Goal: Task Accomplishment & Management: Manage account settings

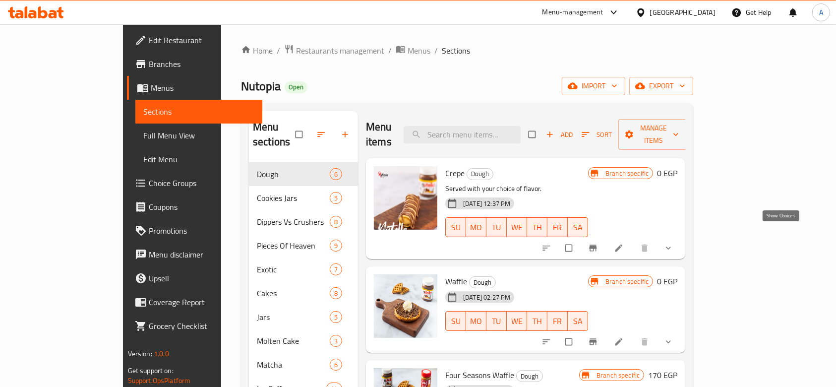
click at [673, 243] on icon "show more" at bounding box center [668, 248] width 10 height 10
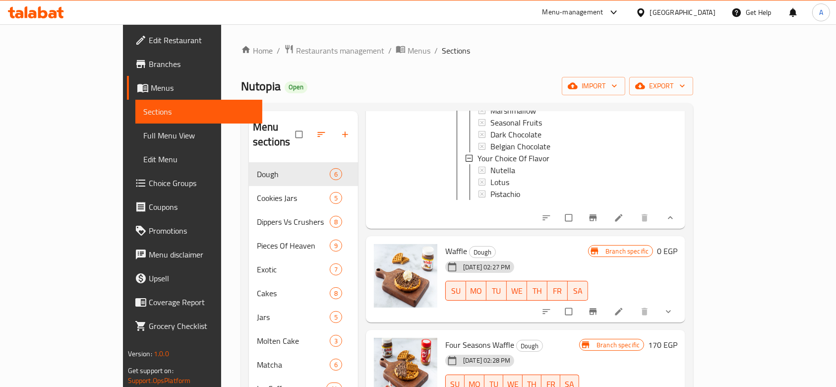
scroll to position [329, 0]
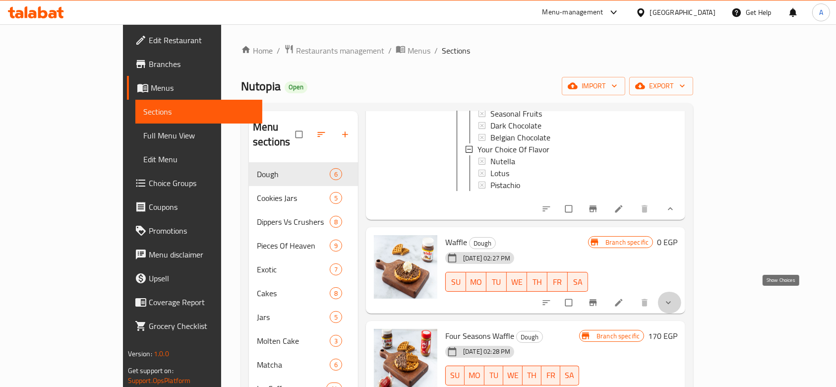
click at [673, 300] on icon "show more" at bounding box center [668, 303] width 10 height 10
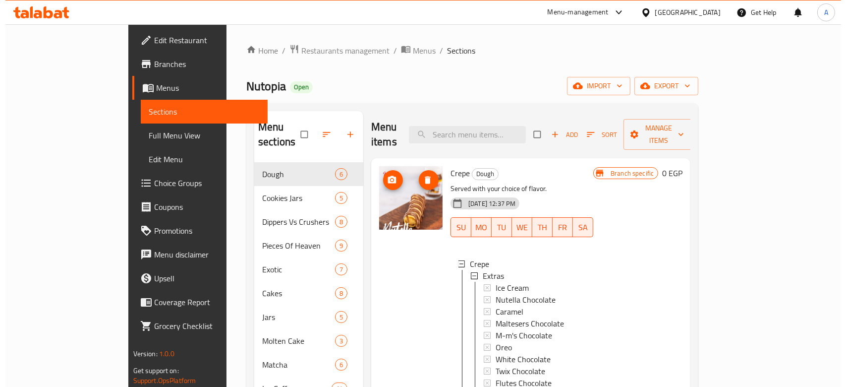
scroll to position [180, 0]
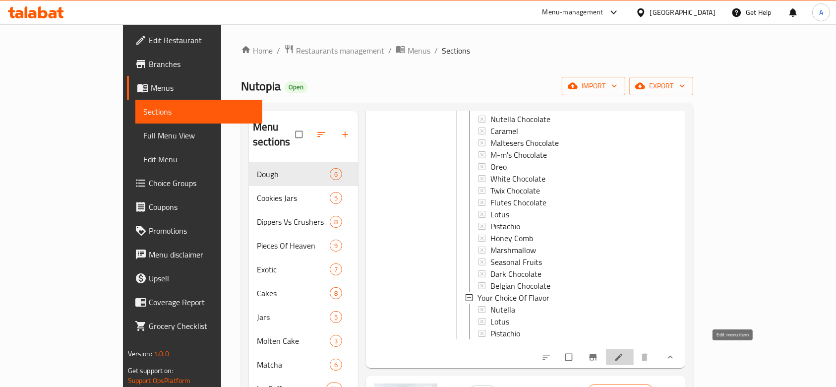
click at [624, 356] on icon at bounding box center [619, 357] width 10 height 10
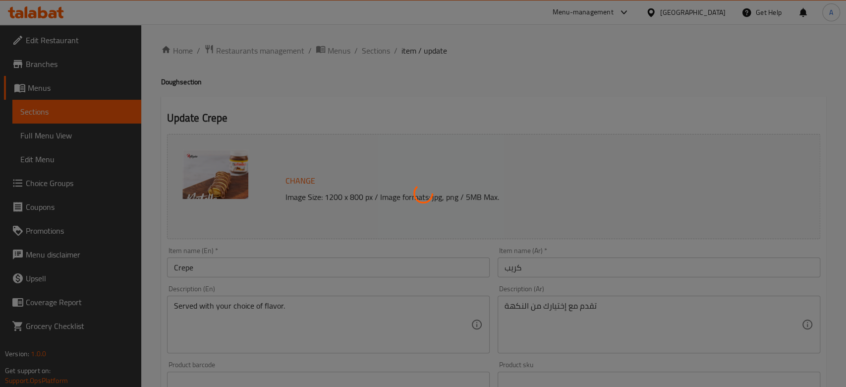
type input "إضافات"
type input "0"
type input "16"
type input "اختيارك من الطعم"
type input "1"
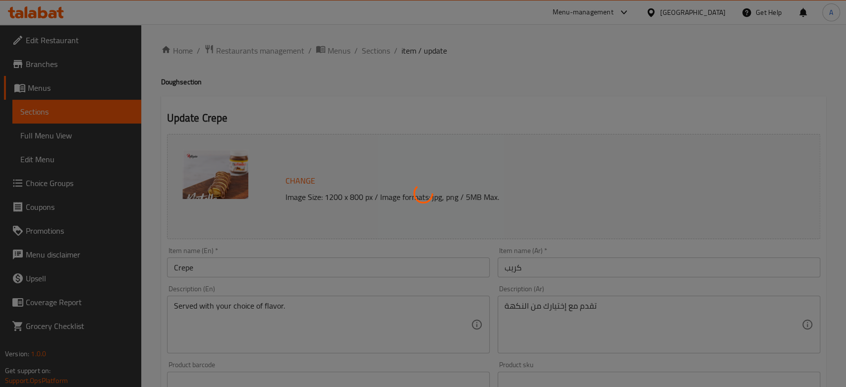
type input "1"
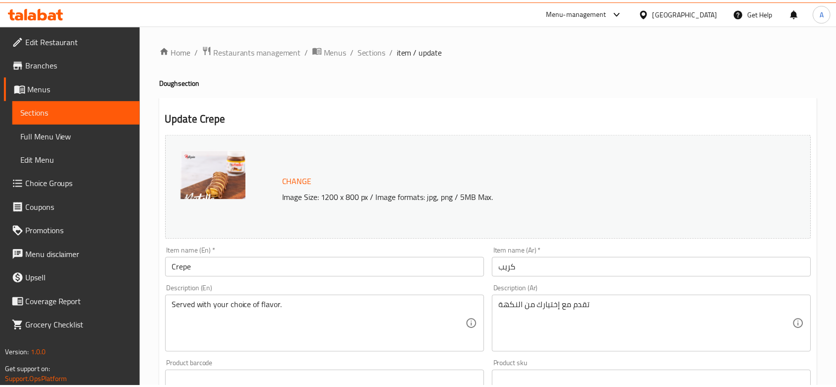
scroll to position [385, 0]
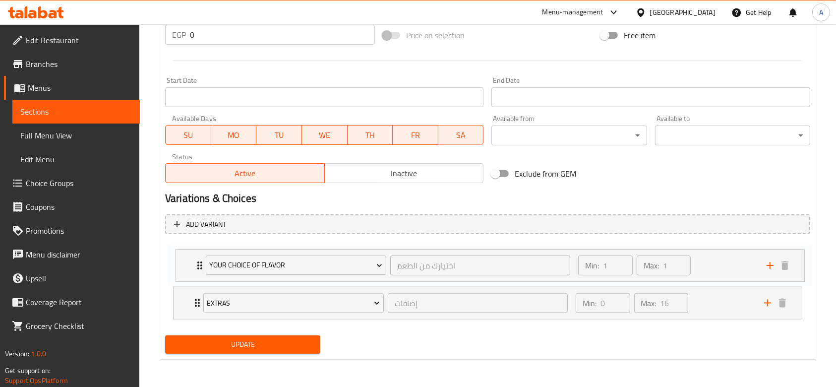
drag, startPoint x: 198, startPoint y: 304, endPoint x: 201, endPoint y: 258, distance: 46.2
click at [201, 258] on div "Extras إضافات ​ Min: 0 ​ Max: 16 ​ Ice Cream (ID: 757041190) 29.64 EGP Name (En…" at bounding box center [487, 282] width 645 height 81
click at [180, 256] on div "Your Choice Of Flavor اختيارك من الطعم ​ Min: 1 ​ Max: 1 ​" at bounding box center [488, 262] width 628 height 32
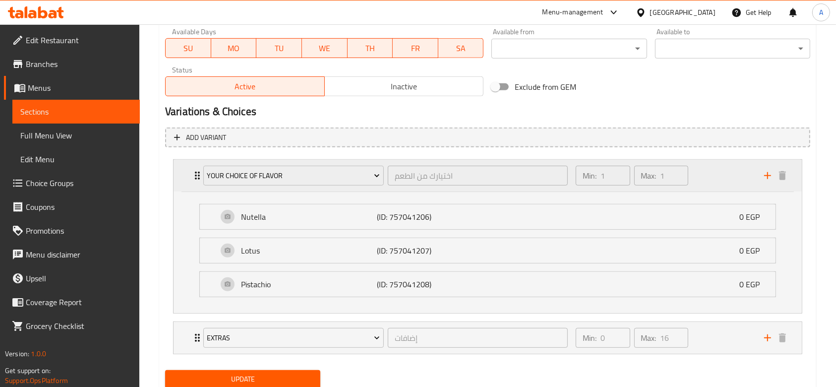
scroll to position [476, 0]
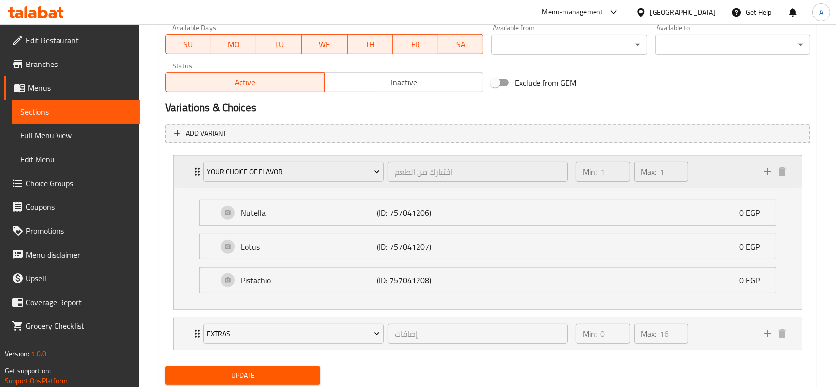
click at [184, 174] on div "Your Choice Of Flavor اختيارك من الطعم ​ Min: 1 ​ Max: 1 ​" at bounding box center [488, 172] width 628 height 32
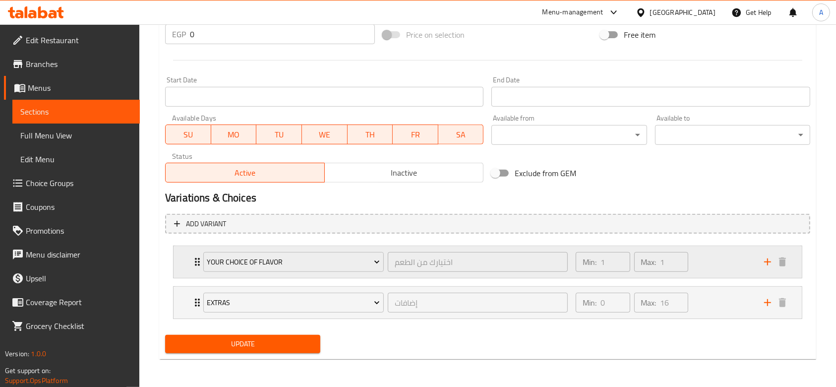
scroll to position [385, 0]
click at [83, 186] on span "Choice Groups" at bounding box center [79, 183] width 106 height 12
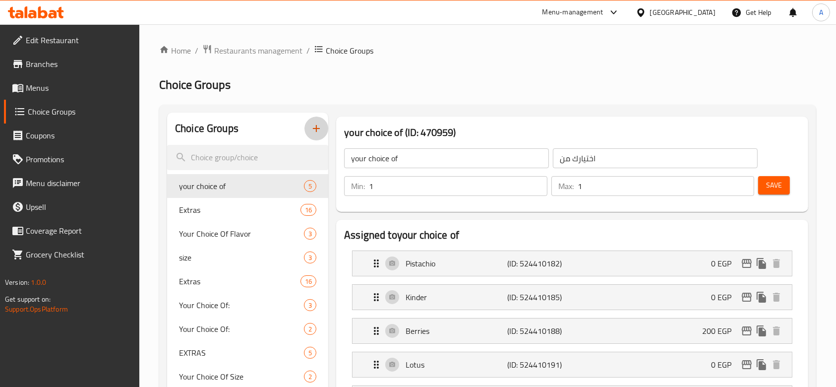
click at [313, 125] on icon "button" at bounding box center [316, 128] width 12 height 12
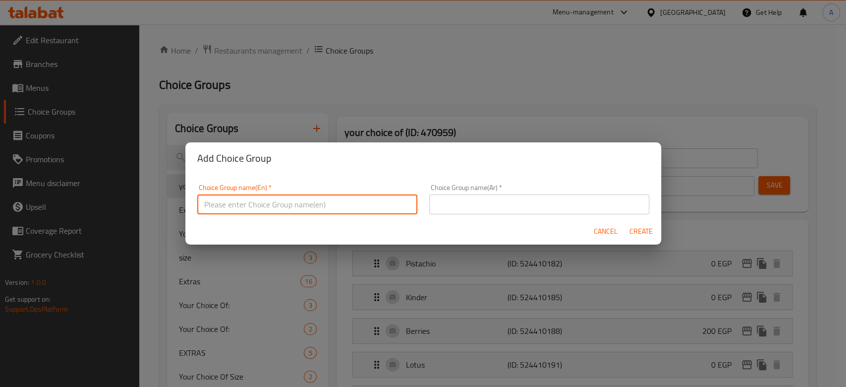
click at [332, 198] on input "text" at bounding box center [307, 204] width 220 height 20
type input "Crepe Flavor:"
click at [493, 204] on input "text" at bounding box center [539, 204] width 220 height 20
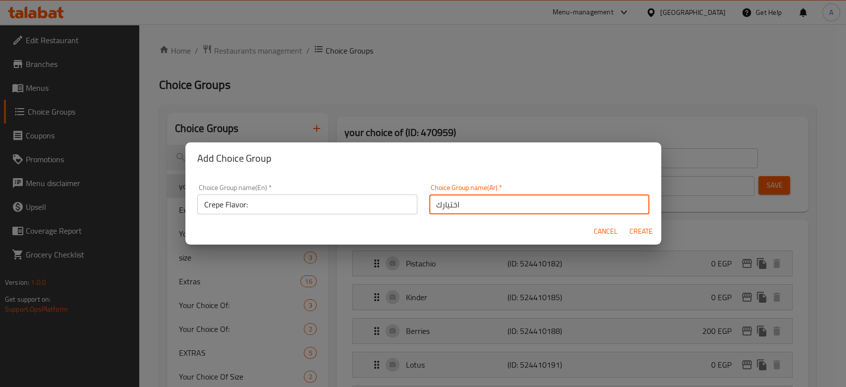
type input "اختيارك من"
click at [635, 228] on span "Create" at bounding box center [642, 231] width 24 height 12
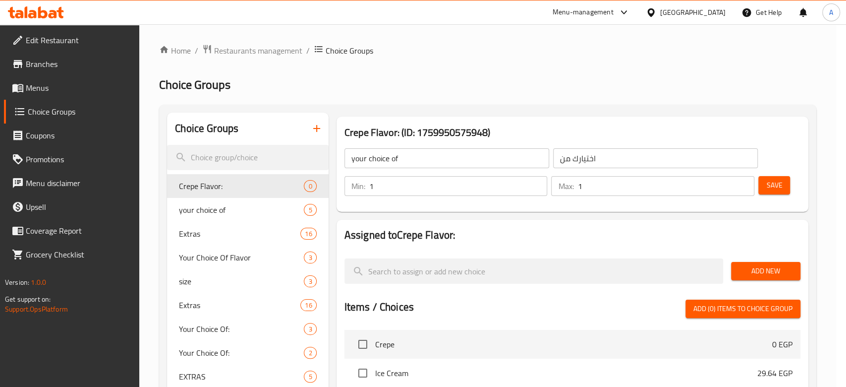
type input "Crepe Flavor:"
type input "0"
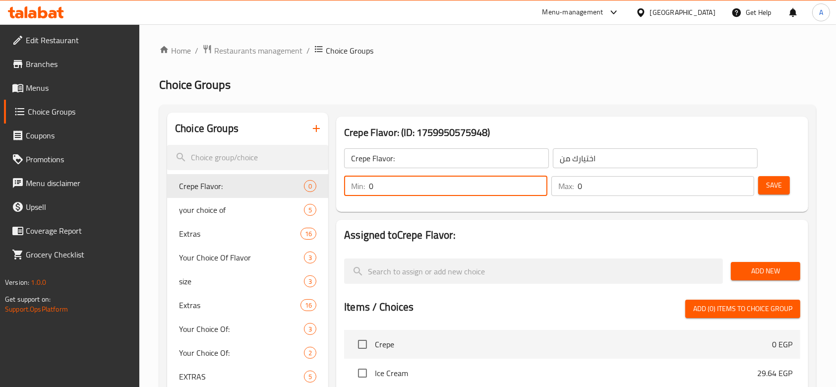
drag, startPoint x: 428, startPoint y: 183, endPoint x: 342, endPoint y: 176, distance: 86.1
click at [342, 176] on div "Min: 0 ​" at bounding box center [445, 186] width 207 height 24
type input "1"
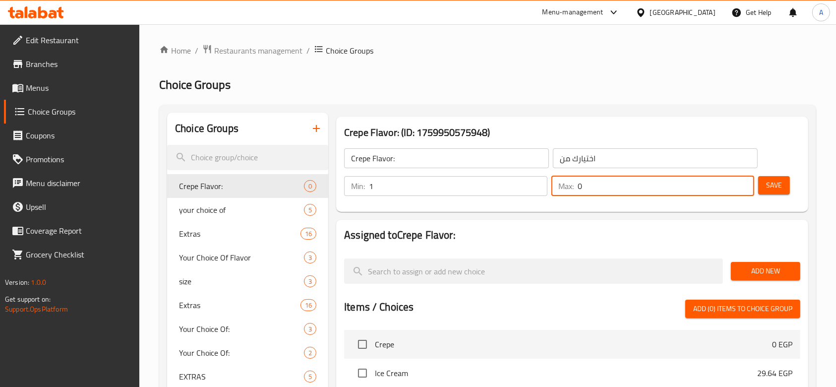
drag, startPoint x: 611, startPoint y: 192, endPoint x: 564, endPoint y: 186, distance: 47.9
click at [566, 186] on div "Max: 0 ​" at bounding box center [652, 186] width 203 height 20
type input "1"
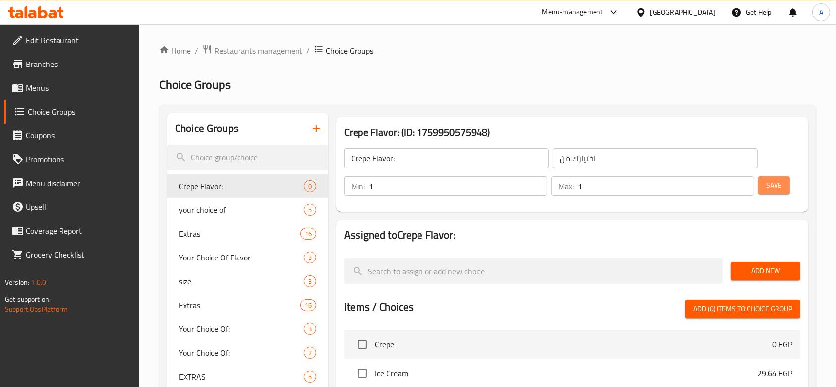
click at [774, 188] on span "Save" at bounding box center [774, 185] width 16 height 12
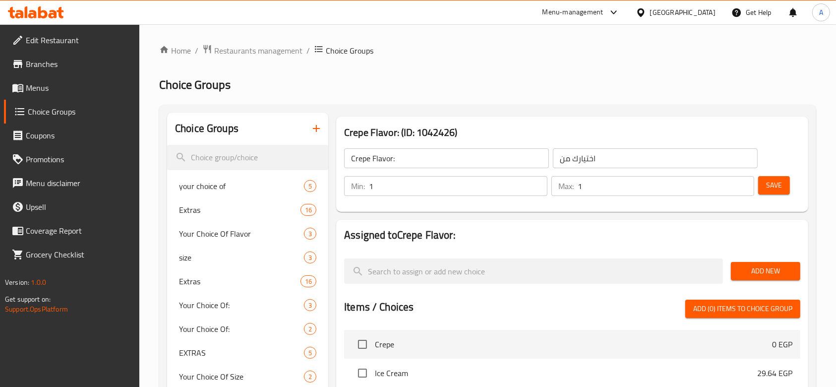
click at [771, 269] on span "Add New" at bounding box center [766, 271] width 54 height 12
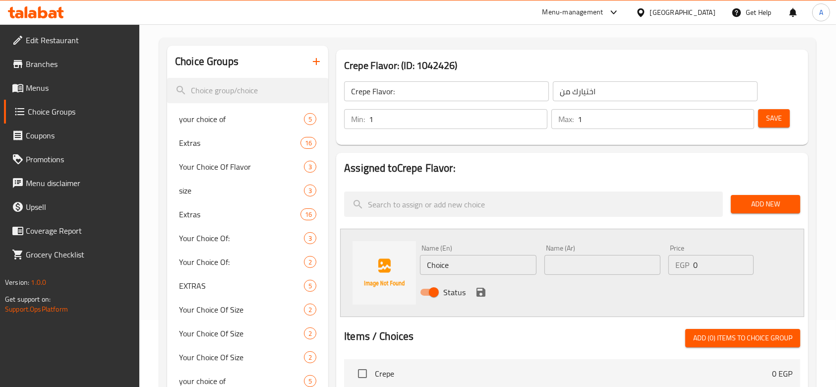
scroll to position [67, 0]
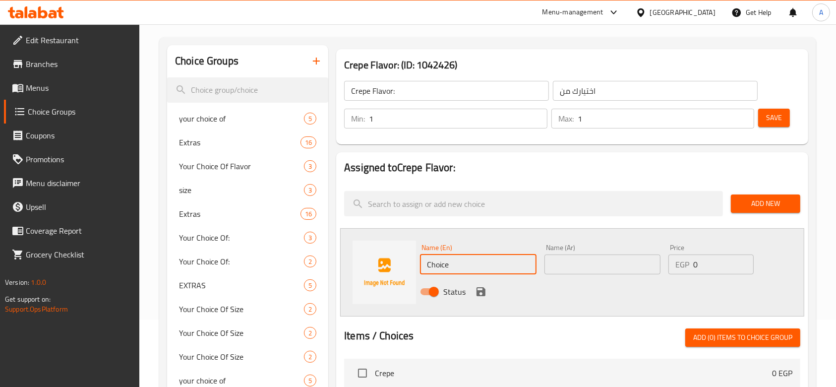
click at [364, 256] on div "Name (En) Choice Name (En) Name (Ar) Name (Ar) Price EGP 0 Price Status" at bounding box center [572, 272] width 464 height 88
type input "ى"
type input "Nutella"
click at [636, 272] on input "text" at bounding box center [602, 264] width 116 height 20
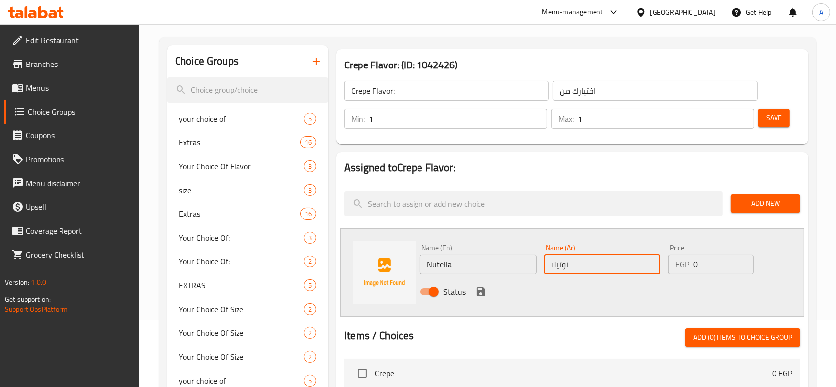
type input "نوتيلا"
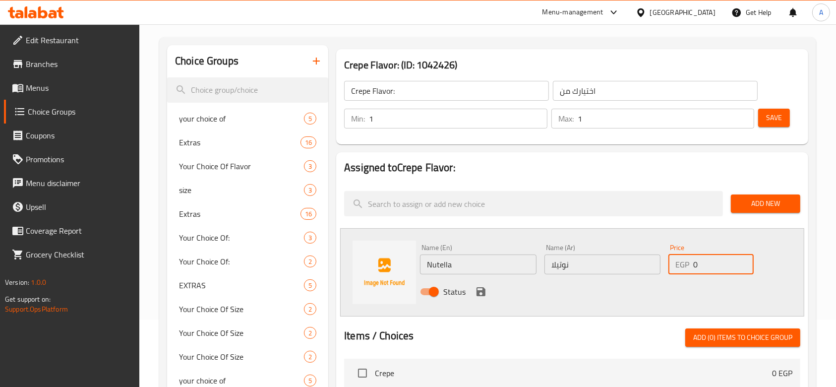
drag, startPoint x: 709, startPoint y: 264, endPoint x: 681, endPoint y: 273, distance: 29.6
click at [681, 273] on div "EGP 0 Price" at bounding box center [710, 264] width 85 height 20
type input "140"
click at [481, 289] on icon "save" at bounding box center [481, 292] width 12 height 12
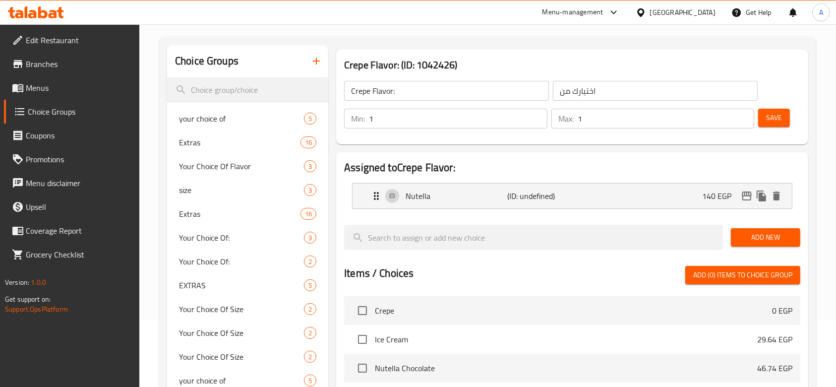
click at [750, 230] on button "Add New" at bounding box center [765, 237] width 69 height 18
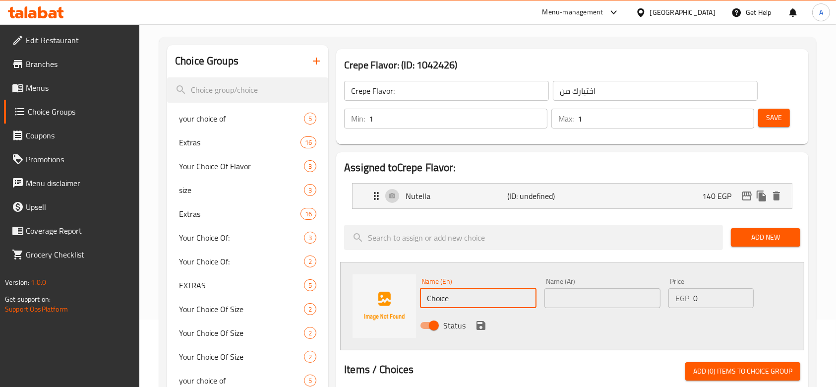
drag, startPoint x: 458, startPoint y: 301, endPoint x: 396, endPoint y: 306, distance: 62.6
click at [396, 306] on div "Name (En) Choice Name (En) Name (Ar) Name (Ar) Price EGP 0 Price Status" at bounding box center [572, 306] width 464 height 88
type input "Lotus"
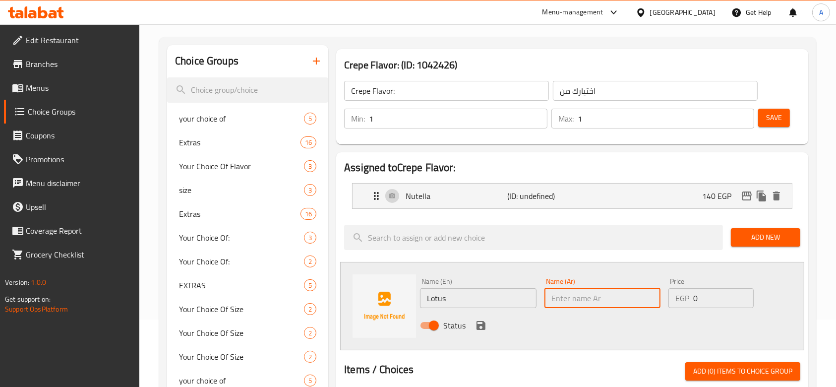
click at [554, 296] on input "text" at bounding box center [602, 298] width 116 height 20
type input "لوتس"
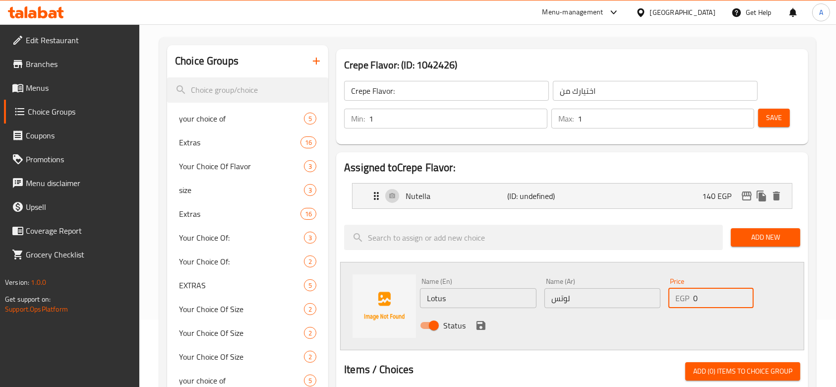
drag, startPoint x: 711, startPoint y: 296, endPoint x: 698, endPoint y: 297, distance: 12.4
click at [698, 297] on input "0" at bounding box center [723, 298] width 60 height 20
type input "140"
click at [481, 319] on icon "save" at bounding box center [481, 325] width 12 height 12
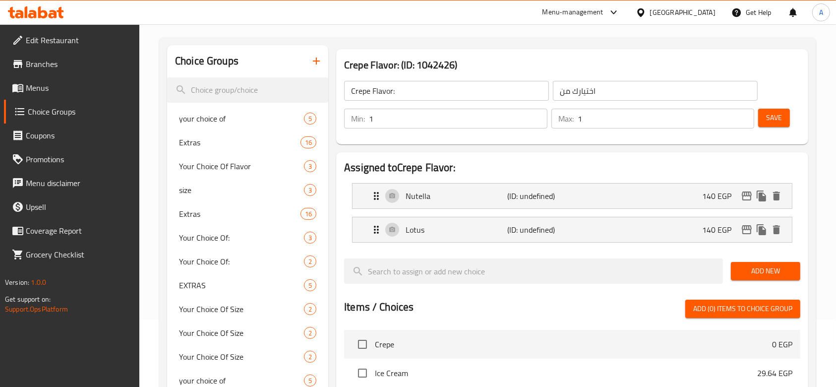
click at [749, 265] on span "Add New" at bounding box center [766, 271] width 54 height 12
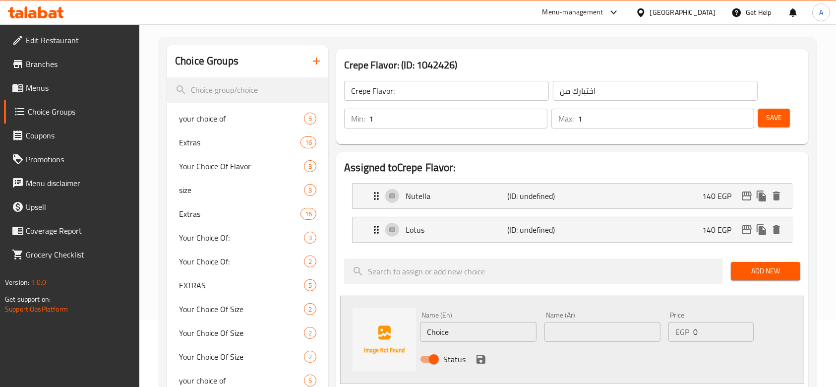
click at [640, 330] on input "text" at bounding box center [602, 332] width 116 height 20
type input "كيندر"
drag, startPoint x: 454, startPoint y: 331, endPoint x: 375, endPoint y: 319, distance: 79.7
click at [375, 319] on div "Name (En) Choice Name (En) Name (Ar) كيندر Name (Ar) Price EGP 0 Price Status" at bounding box center [572, 340] width 464 height 88
type input "Kinder"
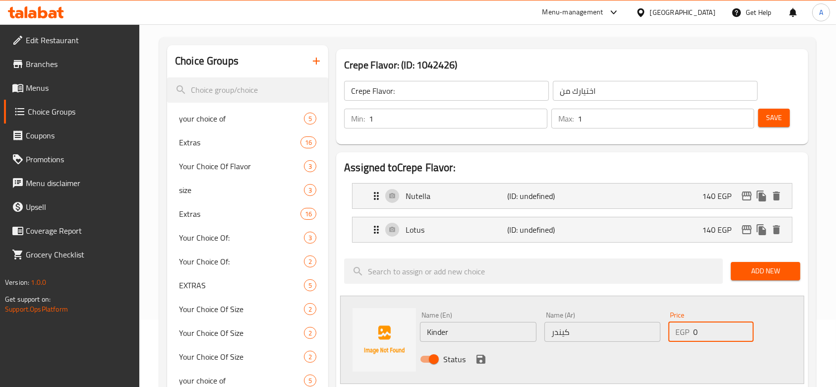
drag, startPoint x: 726, startPoint y: 332, endPoint x: 681, endPoint y: 330, distance: 45.2
click at [681, 329] on div "EGP 0 Price" at bounding box center [710, 332] width 85 height 20
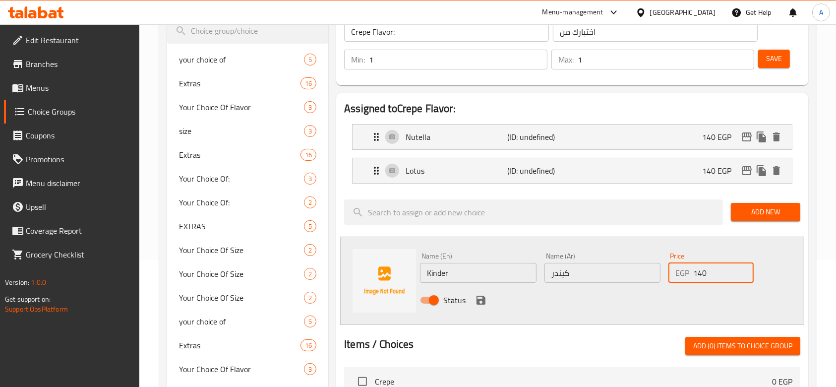
type input "140"
click at [485, 301] on icon "save" at bounding box center [481, 300] width 12 height 12
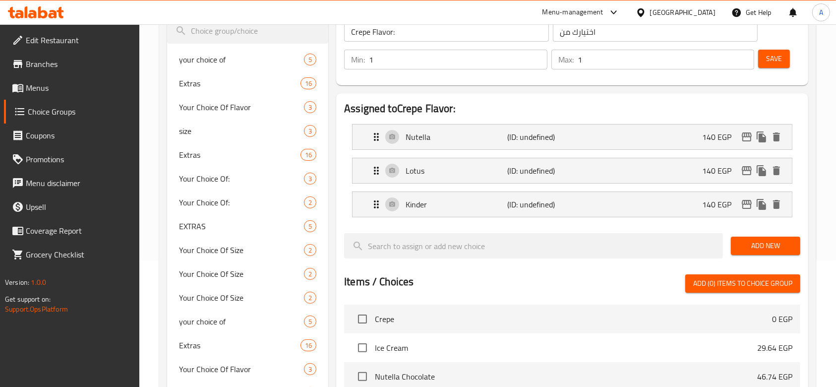
click at [774, 240] on span "Add New" at bounding box center [766, 246] width 54 height 12
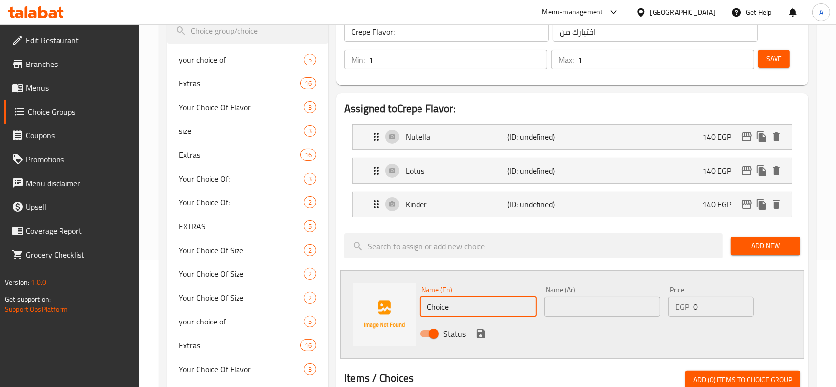
drag, startPoint x: 481, startPoint y: 301, endPoint x: 395, endPoint y: 293, distance: 87.1
click at [395, 293] on div "Name (En) Choice Name (En) Name (Ar) Name (Ar) Price EGP 0 Price Status" at bounding box center [572, 314] width 464 height 88
type input "Pistachio"
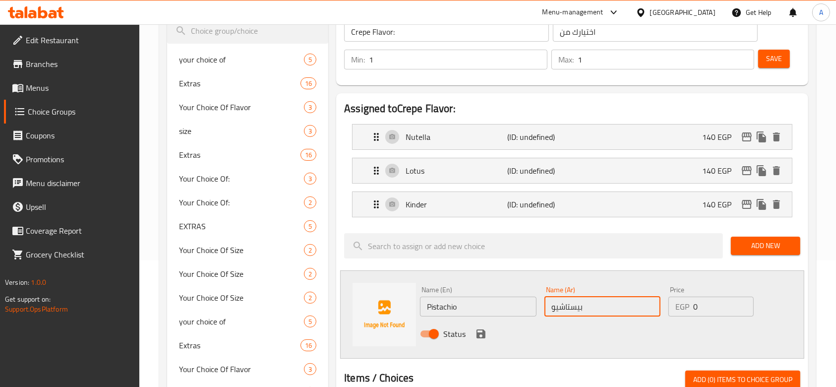
type input "بيستاشيو"
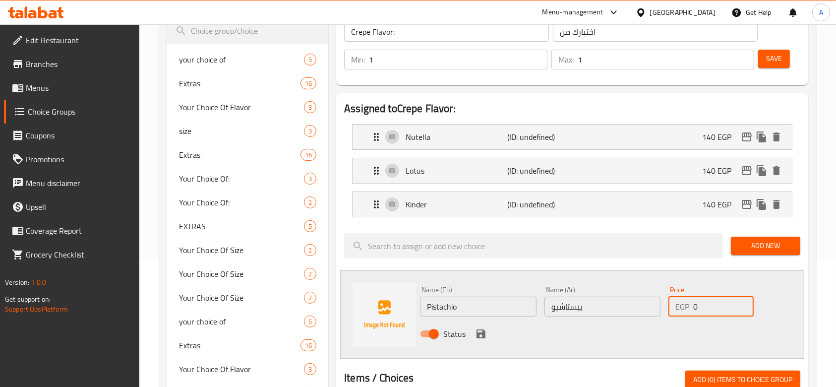
drag, startPoint x: 707, startPoint y: 308, endPoint x: 684, endPoint y: 309, distance: 22.8
click at [685, 309] on div "EGP 0 Price" at bounding box center [710, 307] width 85 height 20
type input "190"
click at [479, 334] on icon "save" at bounding box center [481, 333] width 9 height 9
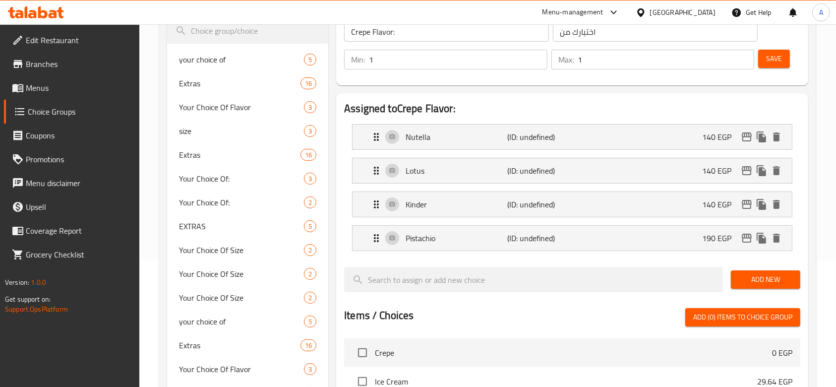
click at [784, 59] on button "Save" at bounding box center [774, 59] width 32 height 18
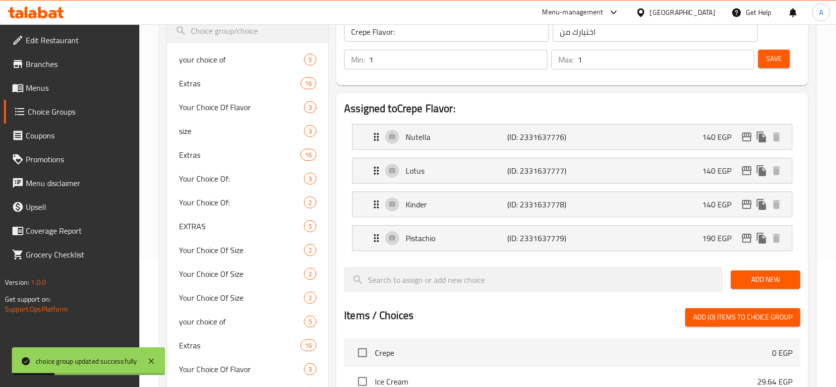
click at [75, 97] on link "Menus" at bounding box center [72, 88] width 136 height 24
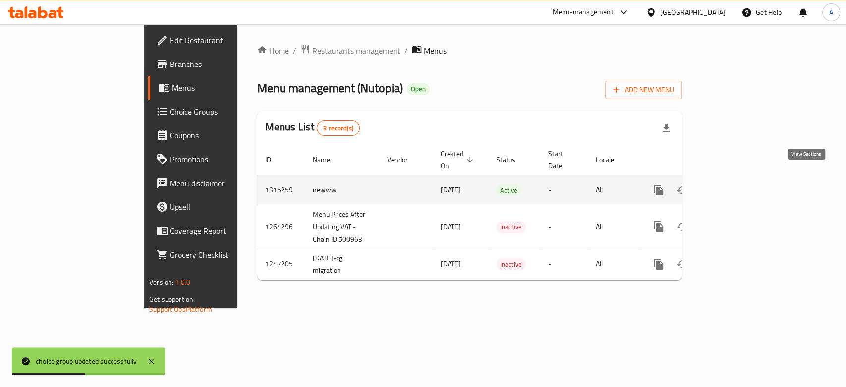
click at [742, 178] on link "enhanced table" at bounding box center [731, 190] width 24 height 24
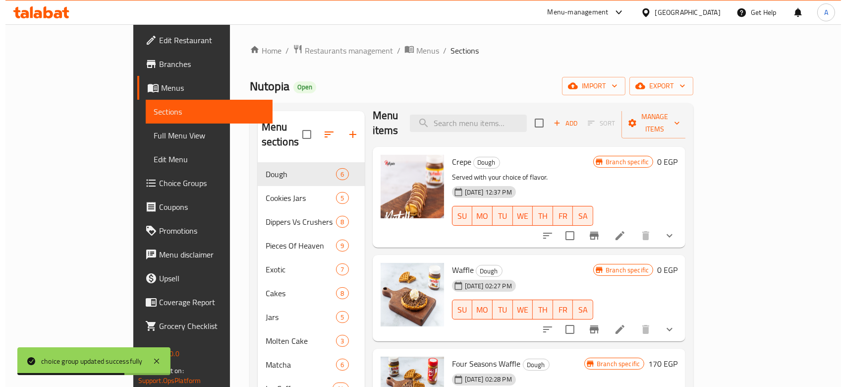
scroll to position [8, 0]
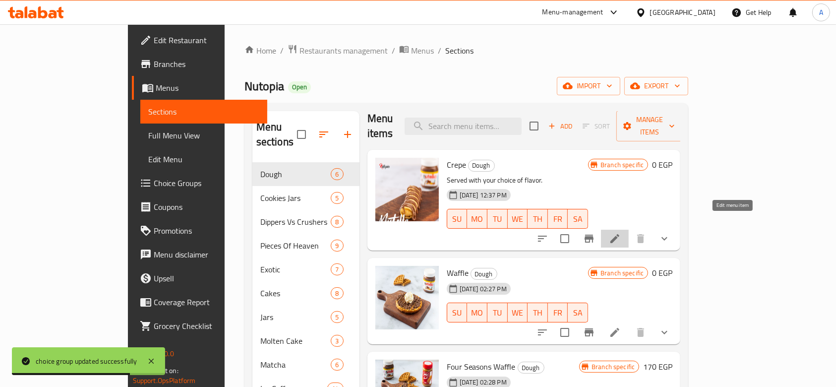
click at [621, 233] on icon at bounding box center [615, 239] width 12 height 12
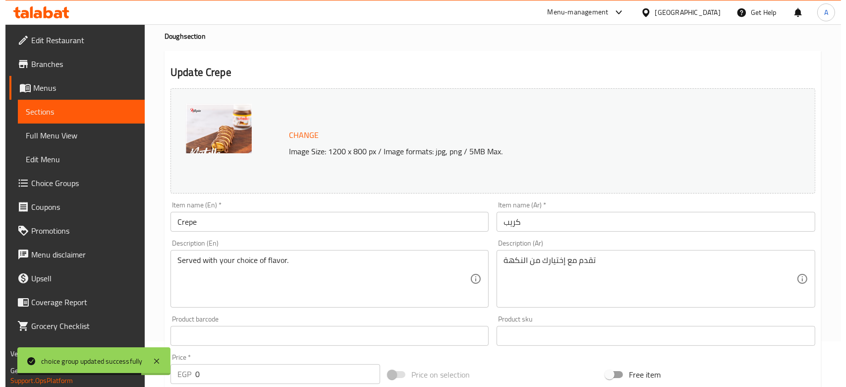
scroll to position [385, 0]
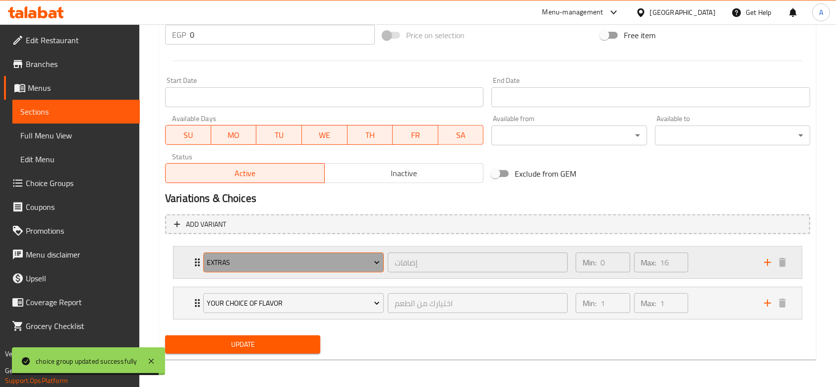
click at [328, 262] on span "Extras" at bounding box center [293, 262] width 173 height 12
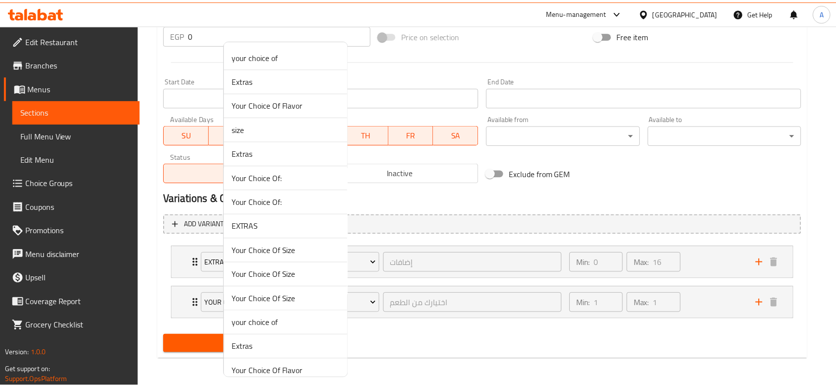
scroll to position [711, 0]
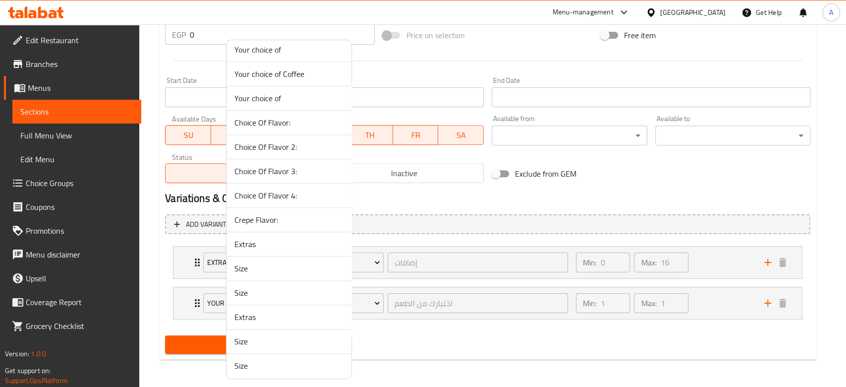
click at [278, 221] on span "Crepe Flavor:" at bounding box center [289, 220] width 109 height 12
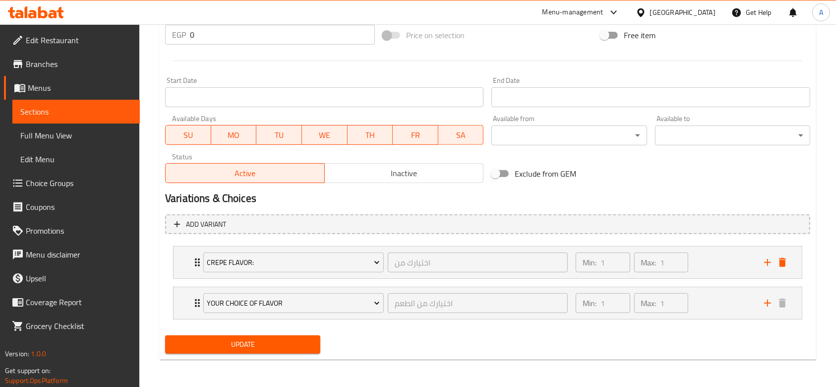
click at [270, 339] on span "Update" at bounding box center [242, 344] width 139 height 12
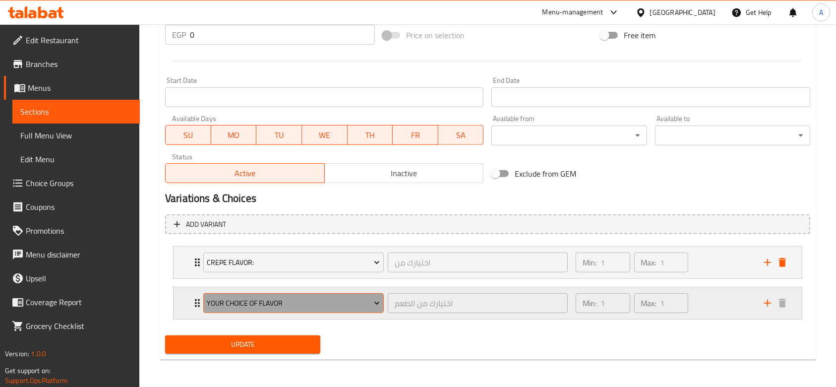
click at [328, 299] on span "Your Choice Of Flavor" at bounding box center [293, 303] width 173 height 12
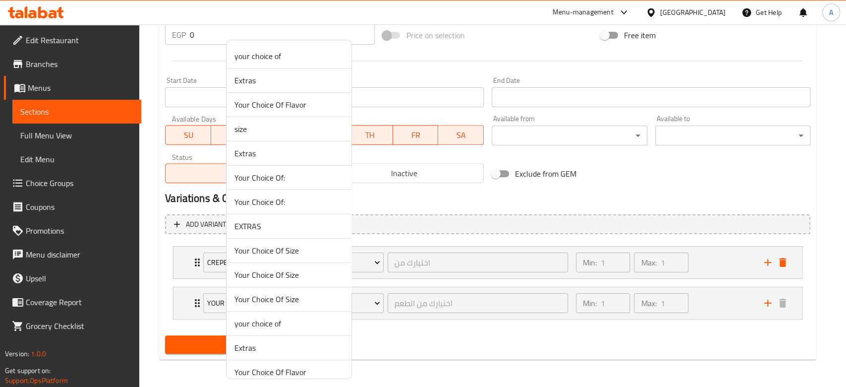
click at [279, 74] on li "Extras" at bounding box center [289, 80] width 125 height 24
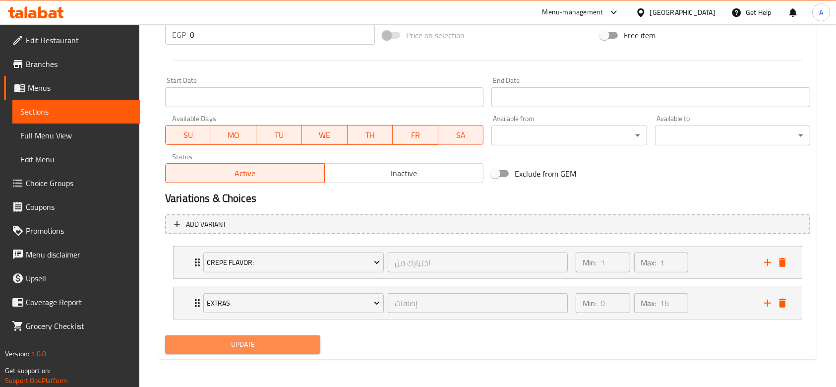
click at [291, 344] on span "Update" at bounding box center [242, 344] width 139 height 12
